Goal: Information Seeking & Learning: Find specific page/section

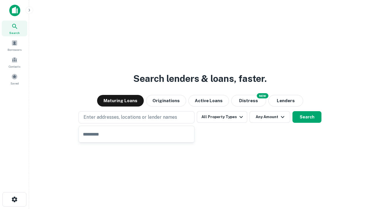
type input "**********"
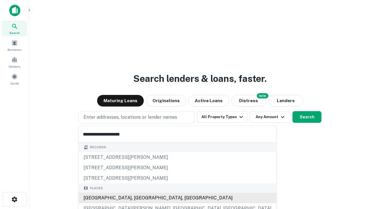
click at [139, 198] on div "Santa Monica, CA, USA" at bounding box center [177, 197] width 197 height 10
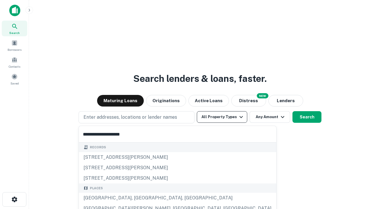
click at [222, 117] on button "All Property Types" at bounding box center [222, 117] width 50 height 12
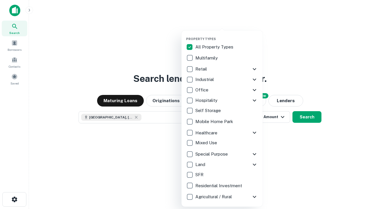
click at [227, 35] on button "button" at bounding box center [226, 35] width 81 height 0
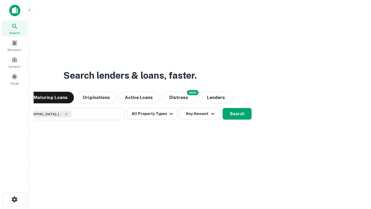
scroll to position [9, 0]
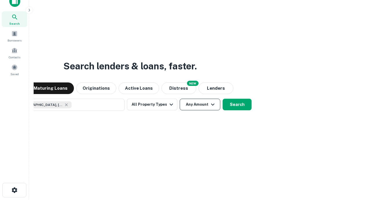
click at [180, 99] on button "Any Amount" at bounding box center [200, 105] width 41 height 12
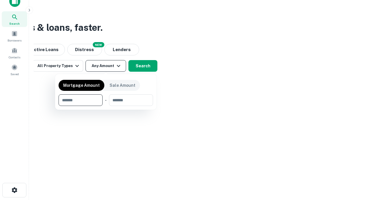
type input "*******"
click at [106, 106] on button "button" at bounding box center [106, 106] width 94 height 0
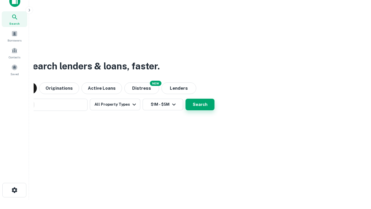
click at [185, 99] on button "Search" at bounding box center [199, 105] width 29 height 12
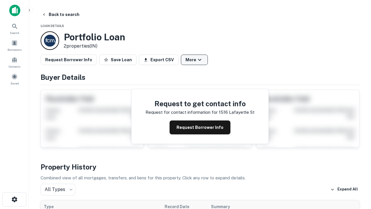
click at [194, 60] on button "More" at bounding box center [194, 59] width 27 height 10
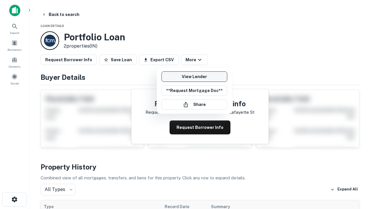
click at [194, 77] on link "View Lender" at bounding box center [194, 76] width 66 height 10
